Goal: Transaction & Acquisition: Purchase product/service

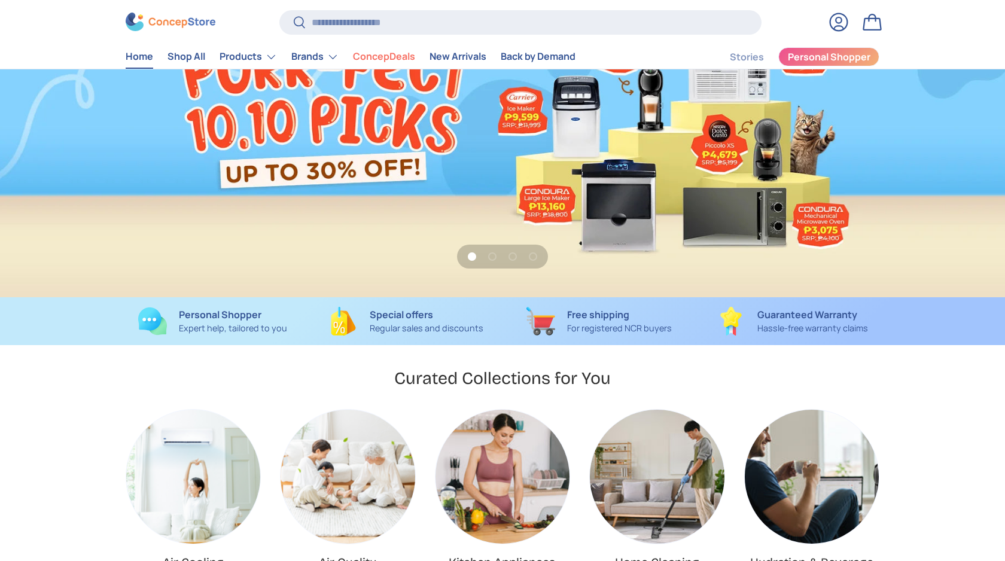
scroll to position [130, 0]
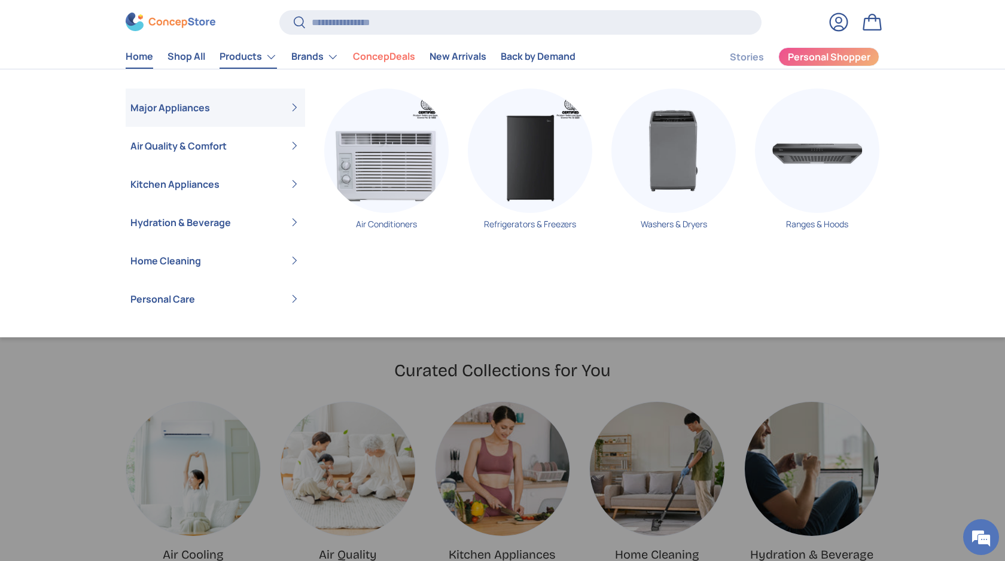
click at [274, 59] on link "Products" at bounding box center [248, 57] width 57 height 24
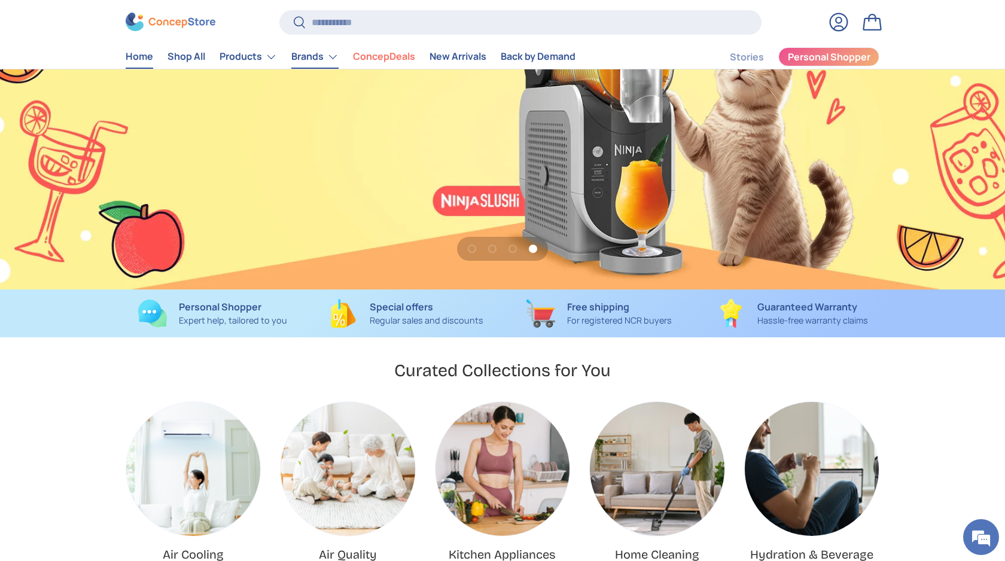
scroll to position [0, 0]
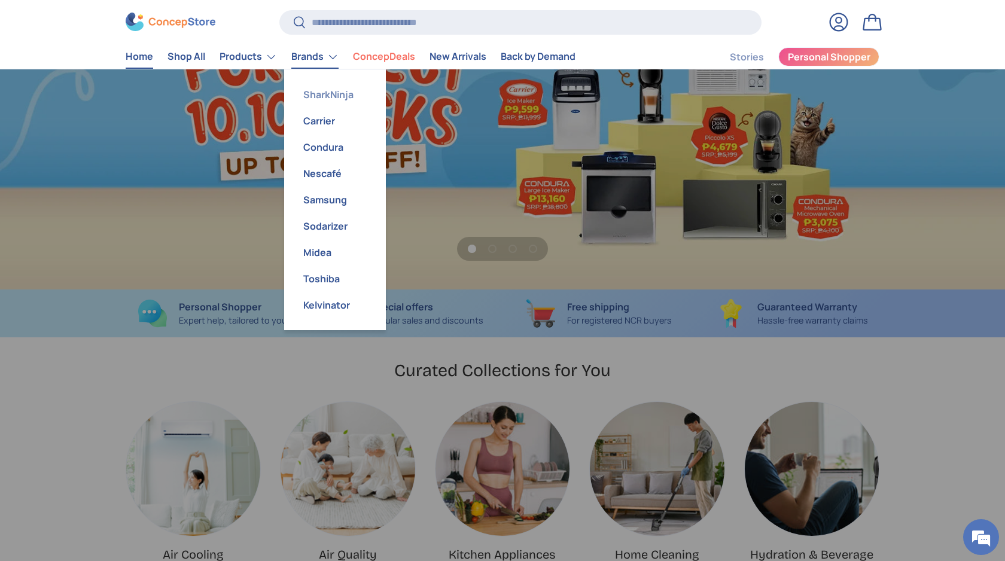
click at [323, 95] on link "SharkNinja" at bounding box center [334, 94] width 87 height 26
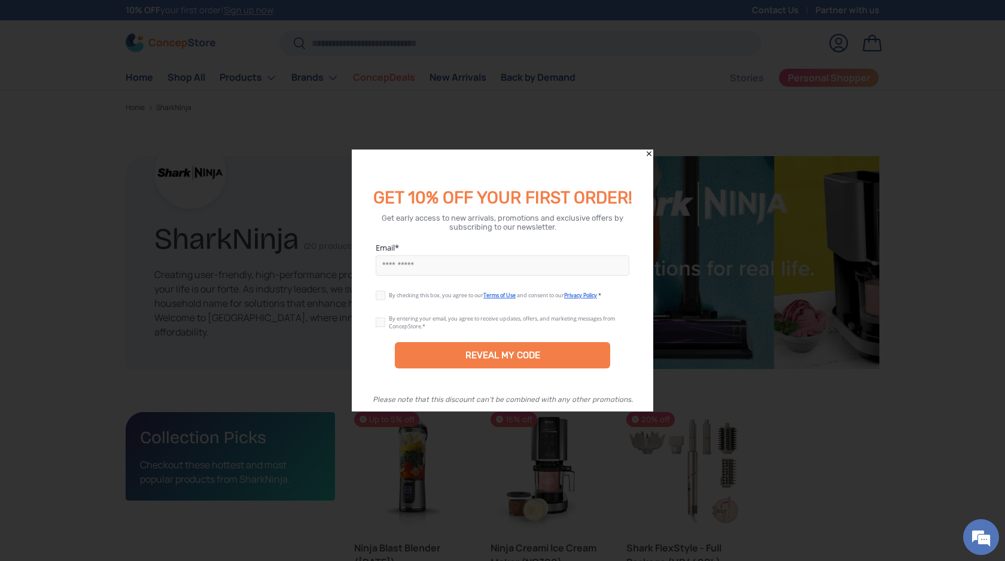
click at [650, 150] on icon "Close" at bounding box center [649, 154] width 8 height 8
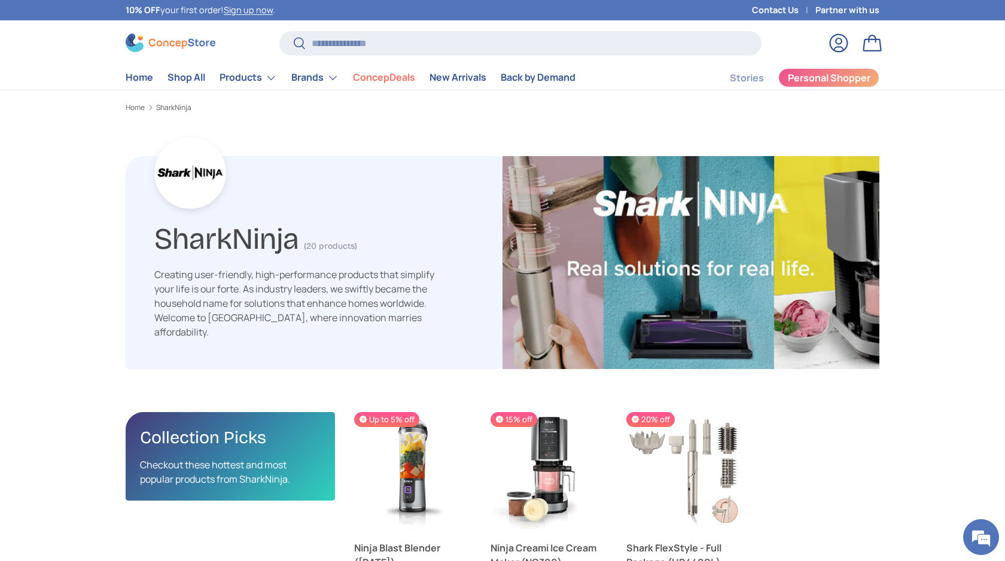
click at [834, 45] on link "Log in" at bounding box center [839, 43] width 26 height 26
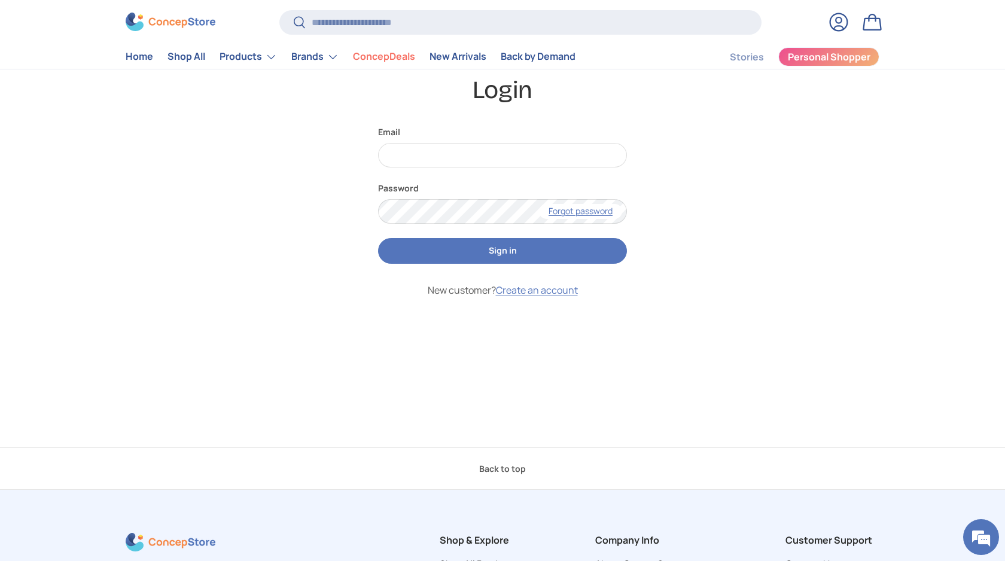
scroll to position [74, 0]
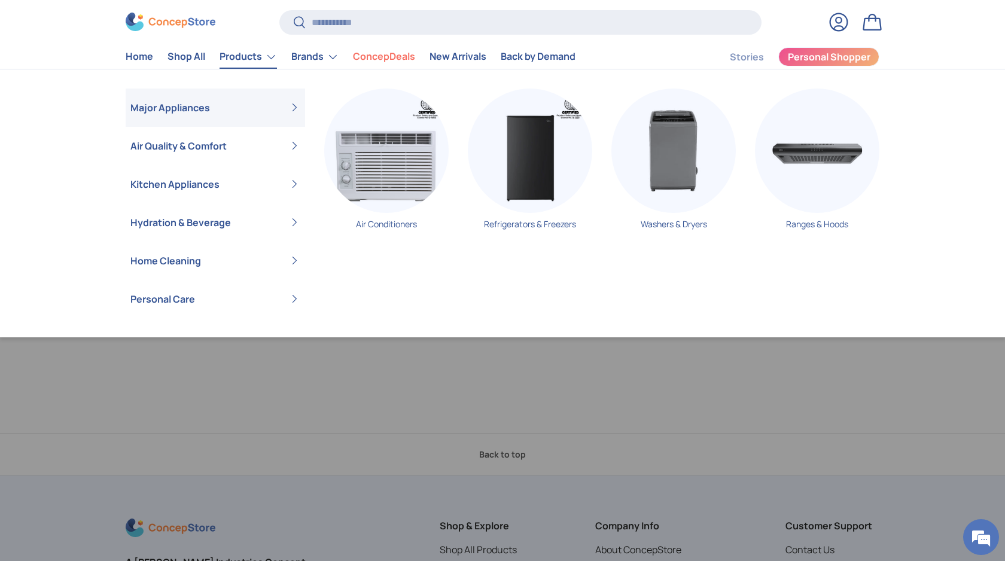
click at [264, 61] on link "Products" at bounding box center [248, 57] width 57 height 24
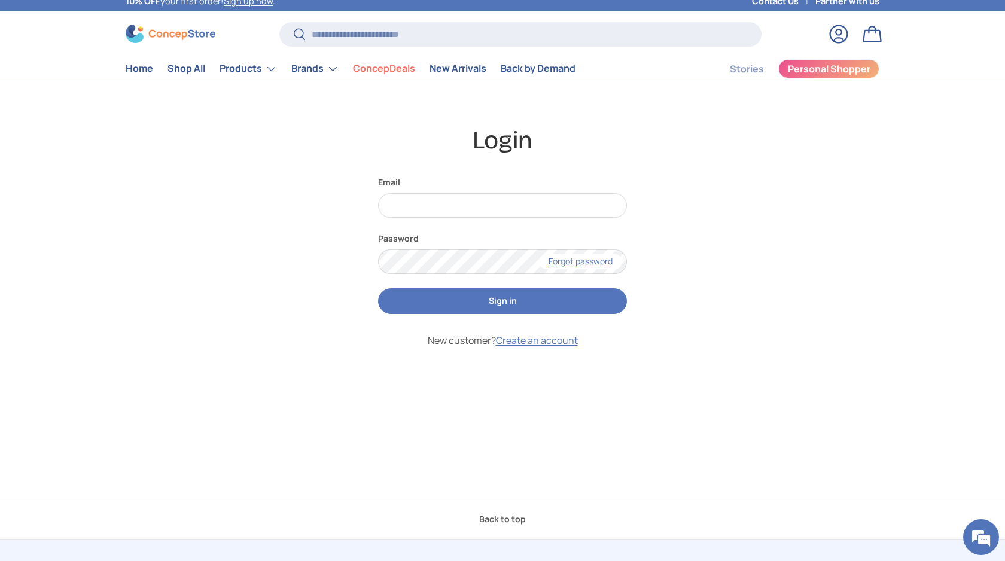
scroll to position [0, 0]
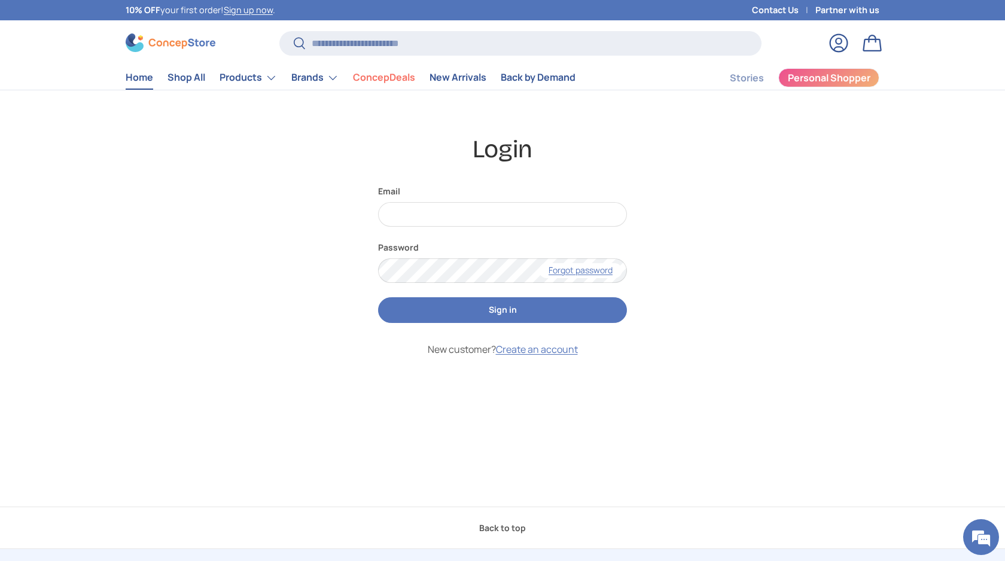
click at [137, 72] on link "Home" at bounding box center [140, 77] width 28 height 23
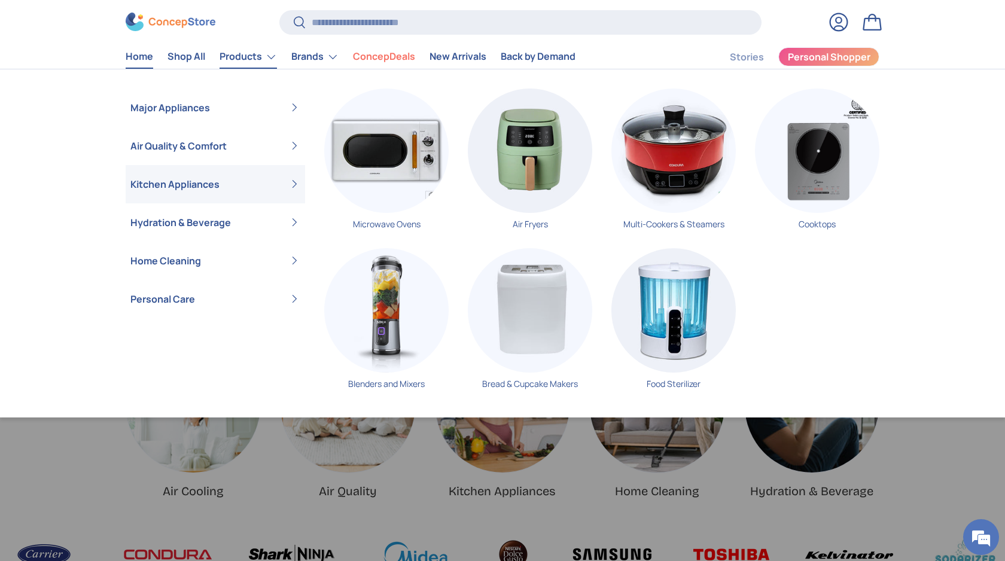
scroll to position [0, 2010]
click at [370, 304] on img "Primary" at bounding box center [386, 310] width 124 height 124
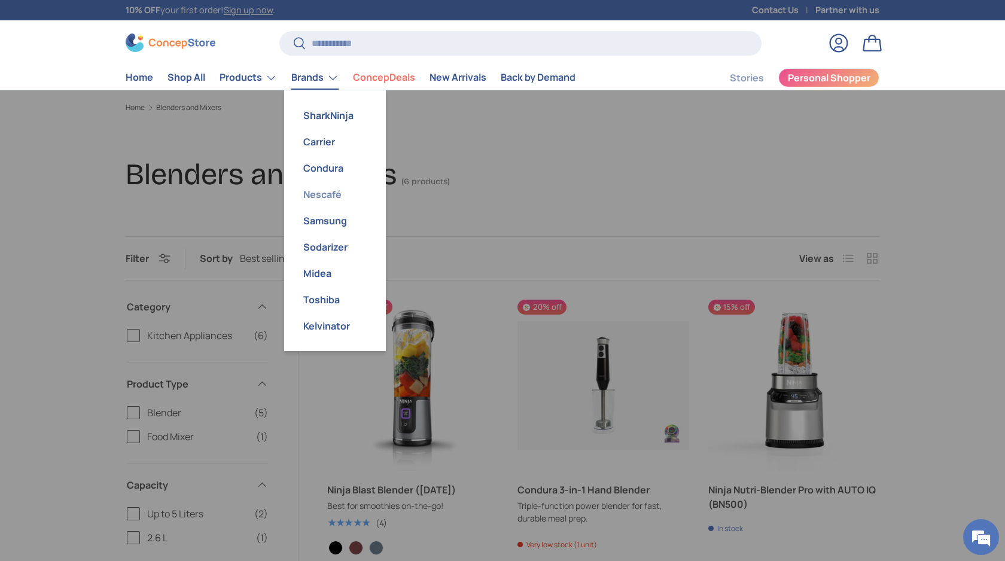
click at [330, 200] on link "Nescafé" at bounding box center [334, 194] width 87 height 26
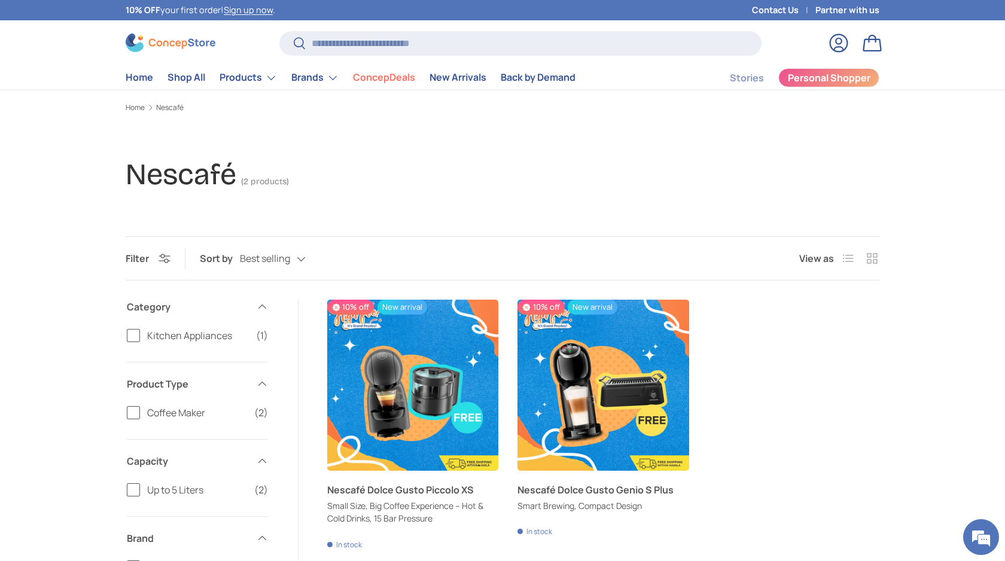
click at [519, 201] on main "Home Nescafé Nescafé (2 products) Filter Filter & Sort Sort by Best selling Fea…" at bounding box center [502, 461] width 1005 height 719
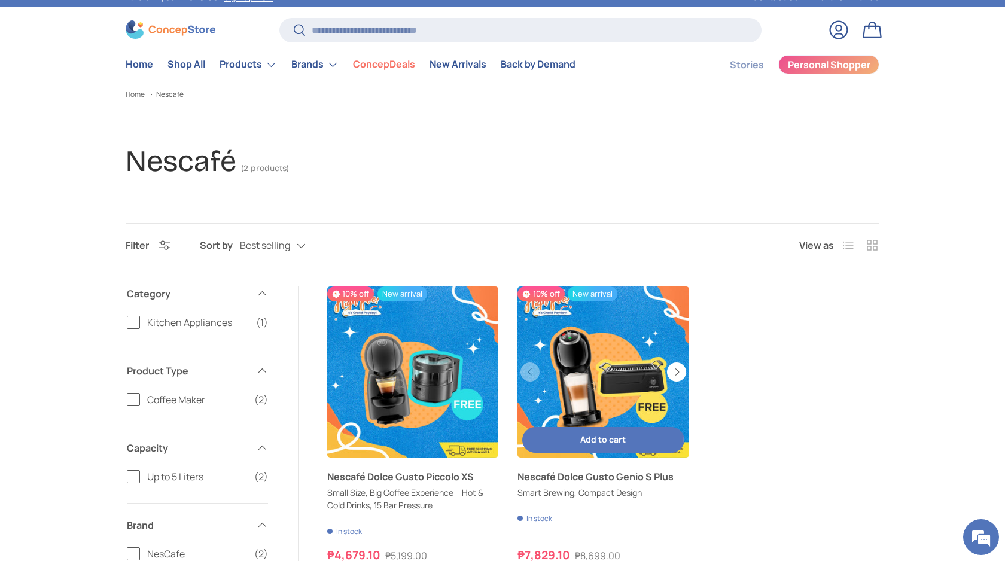
scroll to position [4, 0]
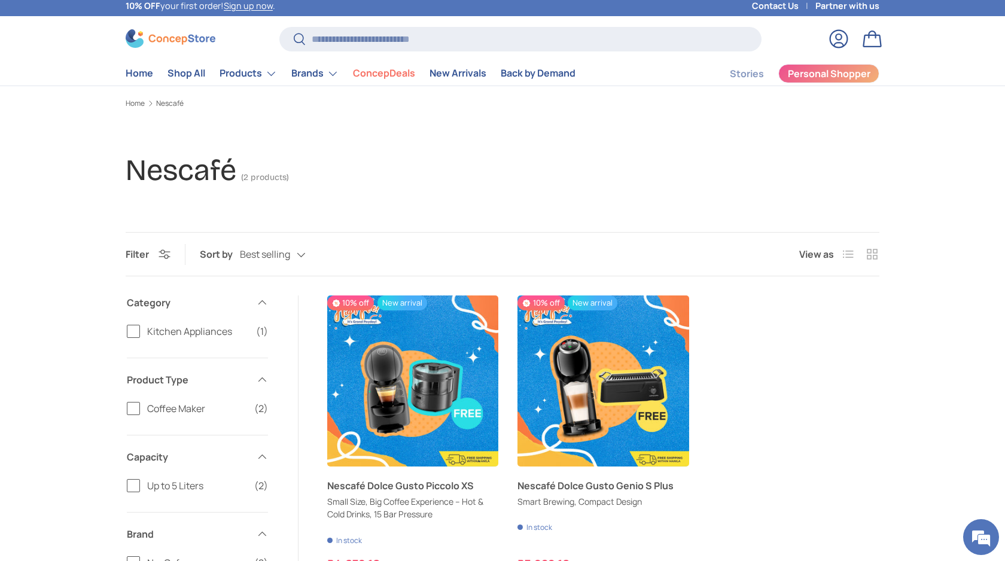
click at [549, 154] on div "Nescafé (2 products)" at bounding box center [503, 170] width 754 height 37
